Goal: Information Seeking & Learning: Check status

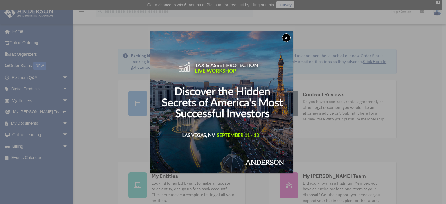
click at [287, 38] on button "x" at bounding box center [286, 37] width 9 height 9
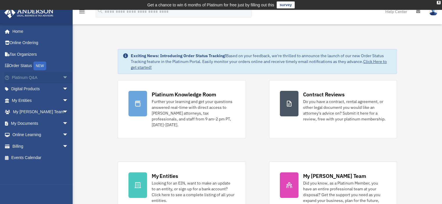
click at [24, 78] on link "Platinum Q&A arrow_drop_down" at bounding box center [40, 78] width 73 height 12
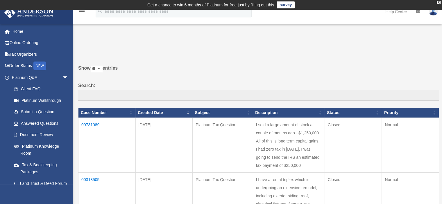
click at [87, 125] on td "00731089" at bounding box center [106, 145] width 57 height 55
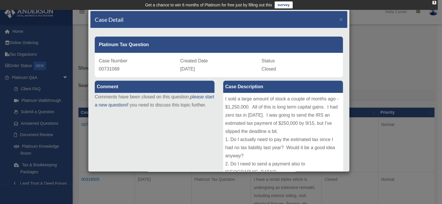
drag, startPoint x: 350, startPoint y: 83, endPoint x: 352, endPoint y: 103, distance: 20.1
click at [351, 109] on div "Case Detail × Platinum Tax Question Case Number 00731089 Created Date [DATE] St…" at bounding box center [221, 102] width 442 height 204
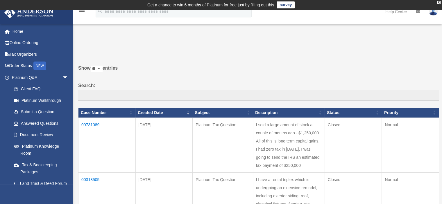
click at [90, 123] on td "00731089" at bounding box center [106, 145] width 57 height 55
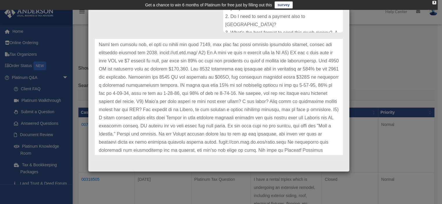
scroll to position [138, 0]
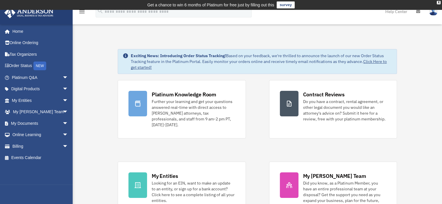
click at [430, 13] on img at bounding box center [433, 11] width 9 height 8
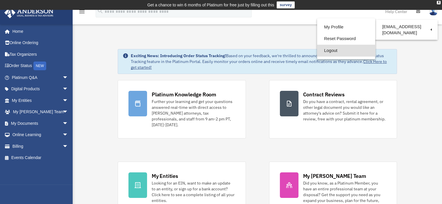
click at [330, 48] on link "Logout" at bounding box center [346, 51] width 58 height 12
